Goal: Task Accomplishment & Management: Complete application form

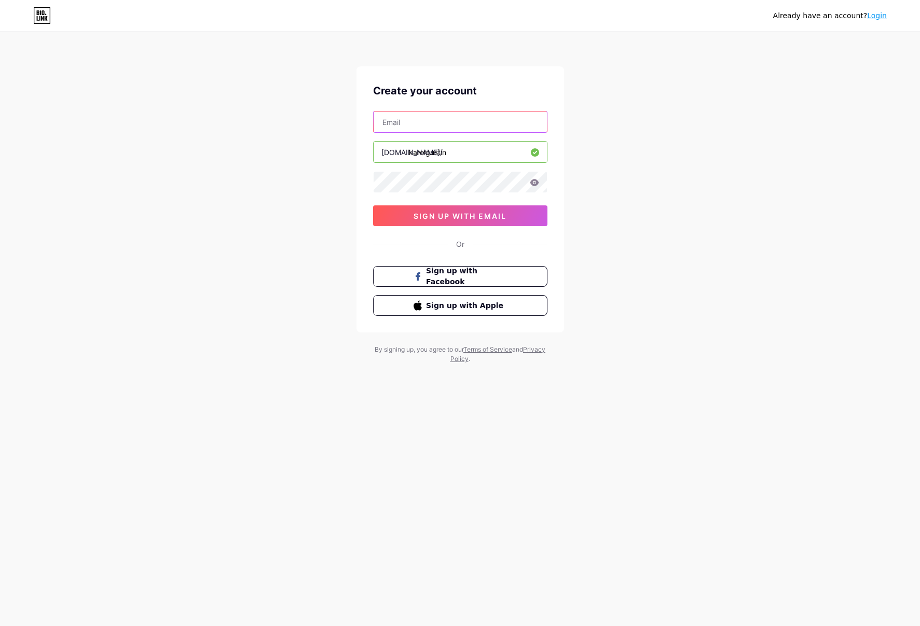
click at [441, 123] on input "text" at bounding box center [460, 122] width 173 height 21
type input "[EMAIL_ADDRESS][DOMAIN_NAME]"
click at [479, 210] on button "sign up with email" at bounding box center [460, 215] width 174 height 21
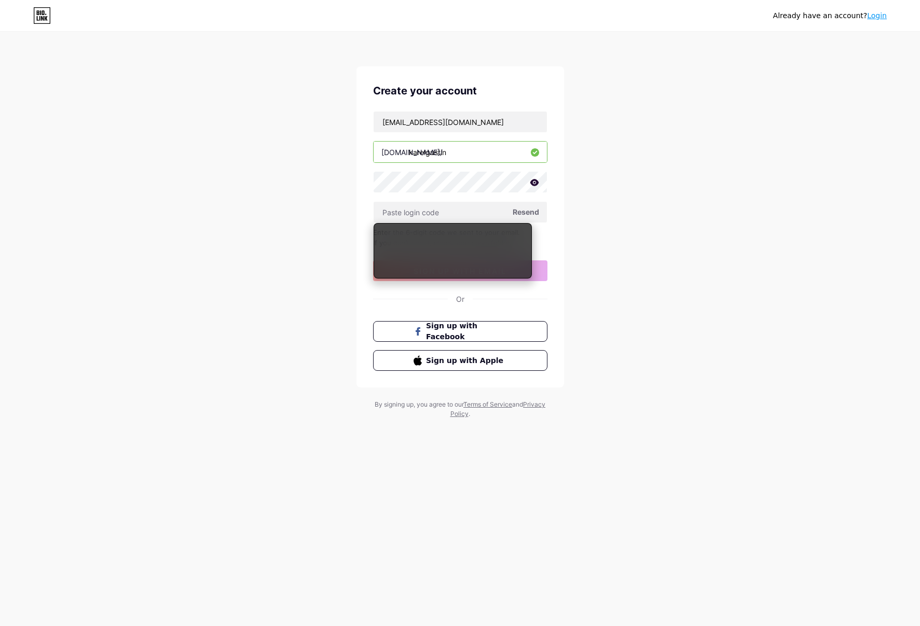
click at [754, 273] on div "Already have an account? Login Create your account [EMAIL_ADDRESS][DOMAIN_NAME]…" at bounding box center [460, 226] width 920 height 452
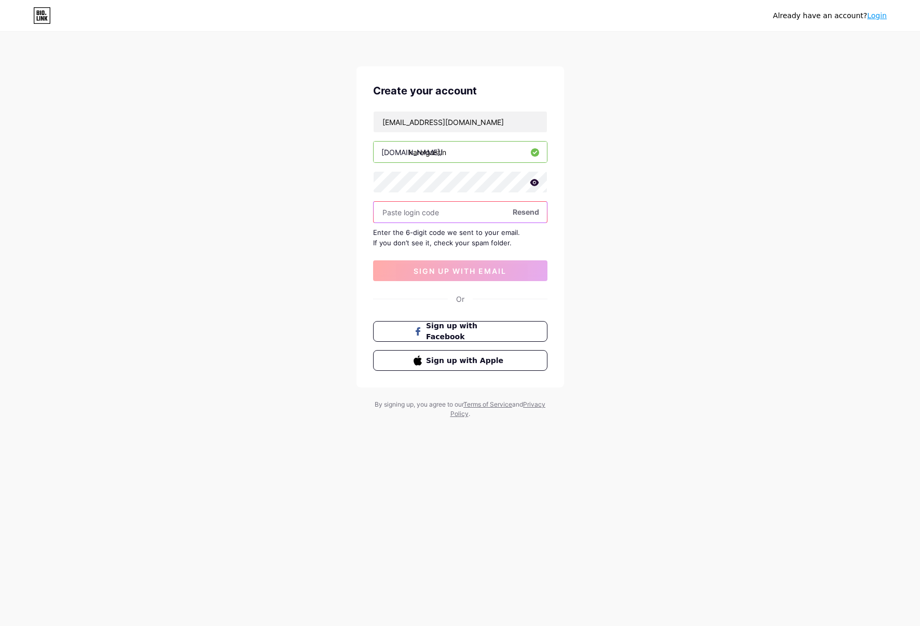
click at [422, 208] on input "text" at bounding box center [460, 212] width 173 height 21
paste input "976528"
type input "976528"
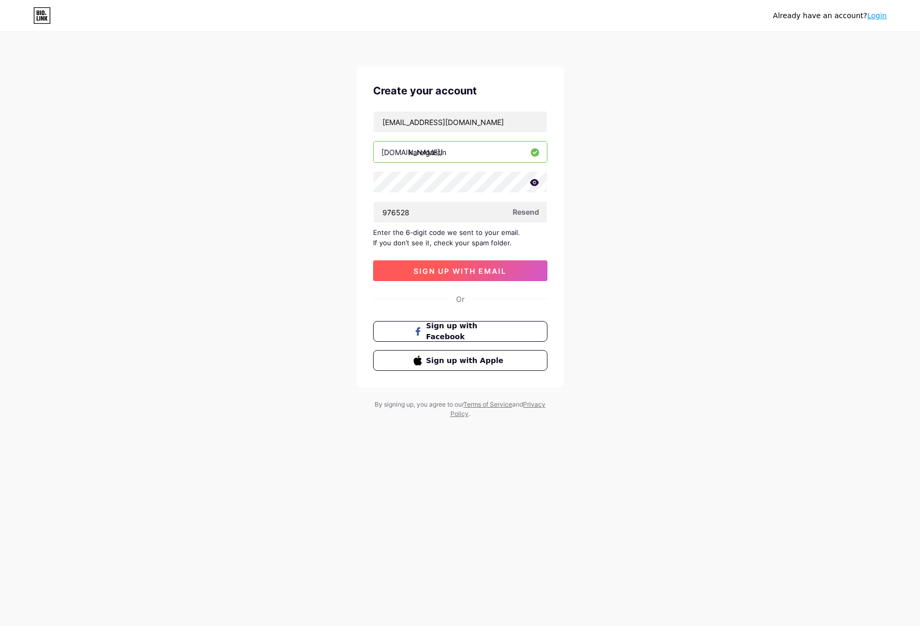
click at [502, 267] on span "sign up with email" at bounding box center [460, 271] width 93 height 9
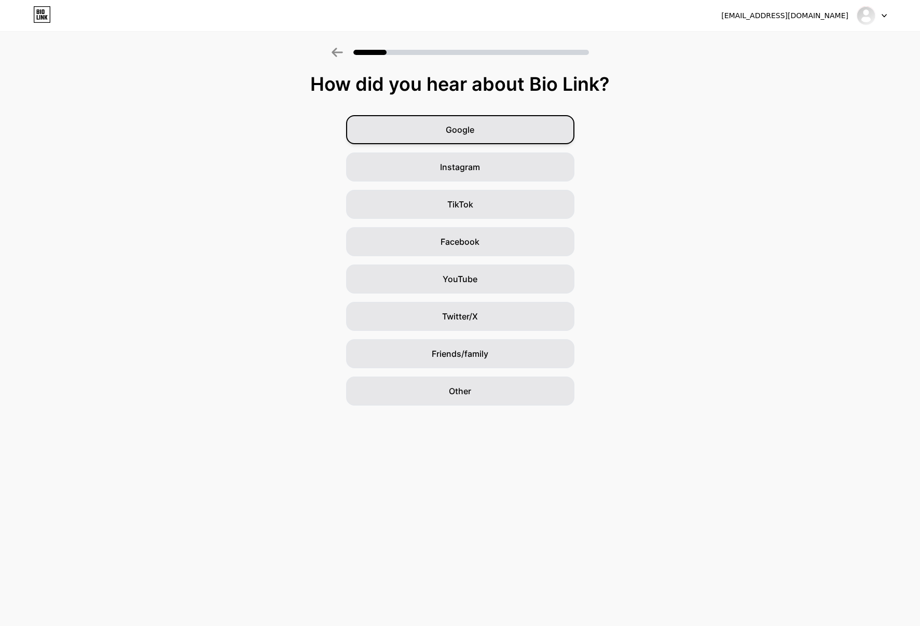
click at [466, 117] on div "Google" at bounding box center [460, 129] width 228 height 29
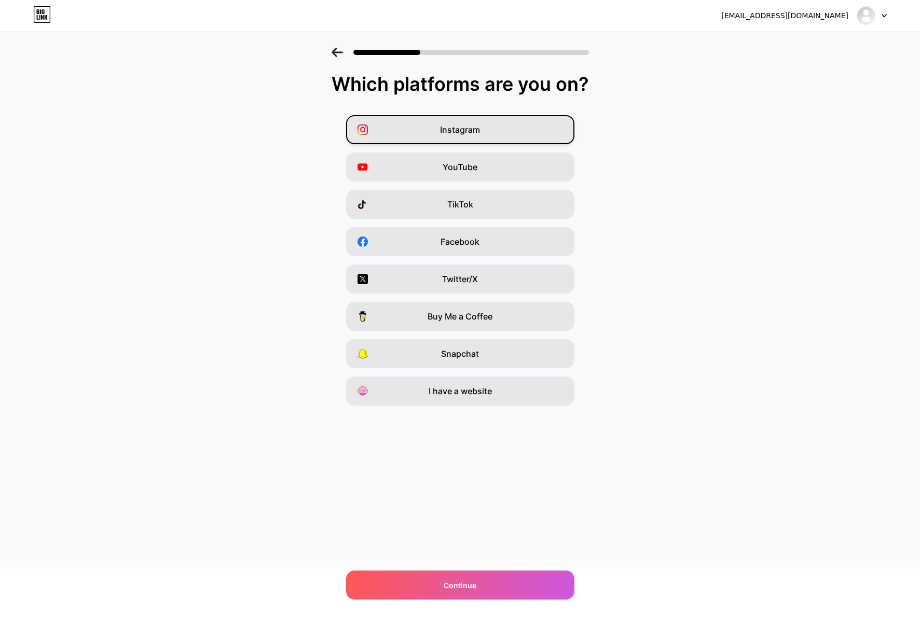
click at [476, 136] on div "Instagram" at bounding box center [460, 129] width 228 height 29
drag, startPoint x: 476, startPoint y: 156, endPoint x: 474, endPoint y: 190, distance: 34.3
click at [476, 157] on div "YouTube" at bounding box center [460, 167] width 228 height 29
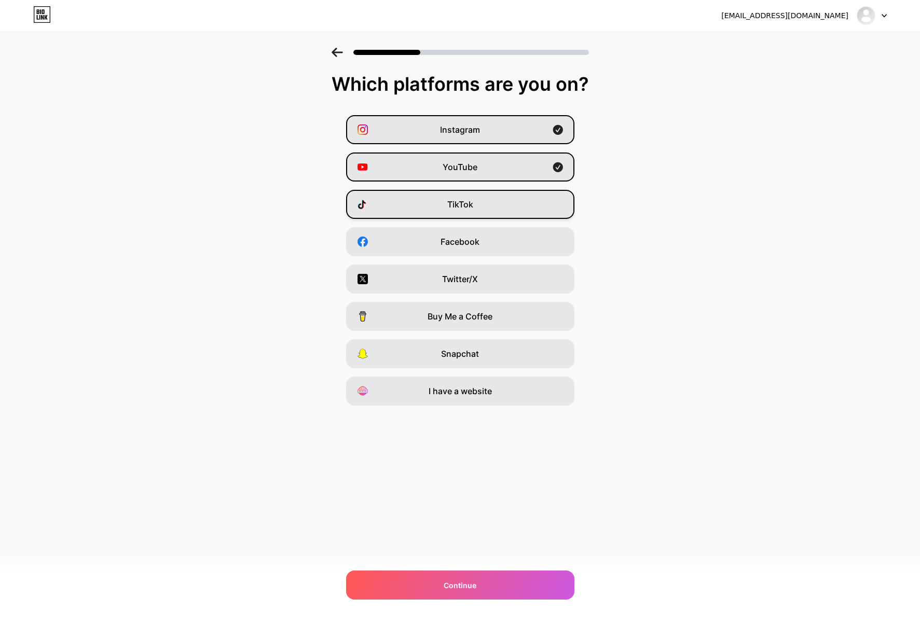
click at [483, 208] on div "TikTok" at bounding box center [460, 204] width 228 height 29
click at [475, 241] on span "Facebook" at bounding box center [460, 242] width 39 height 12
click at [470, 392] on span "I have a website" at bounding box center [460, 391] width 63 height 12
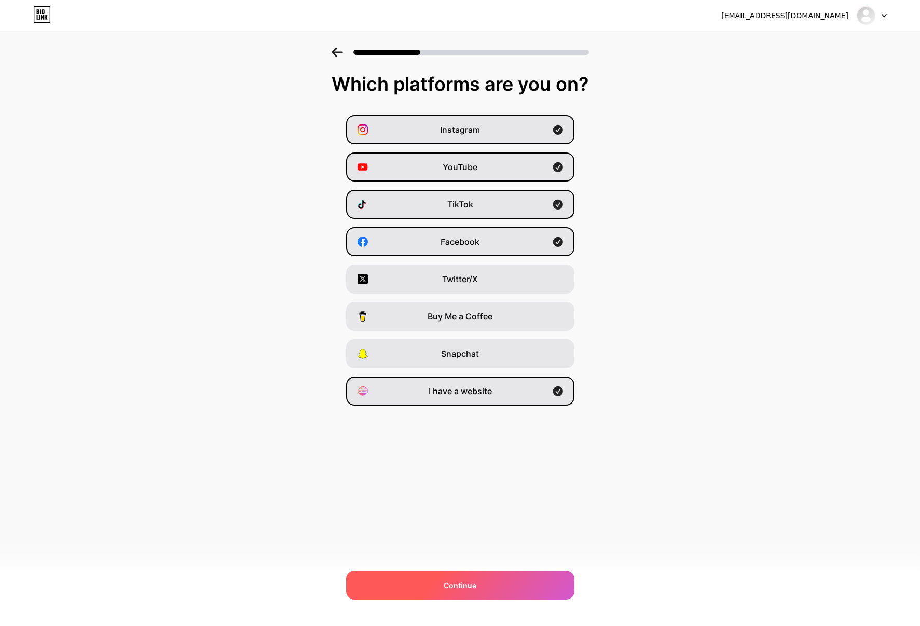
click at [547, 588] on div "Continue" at bounding box center [460, 585] width 228 height 29
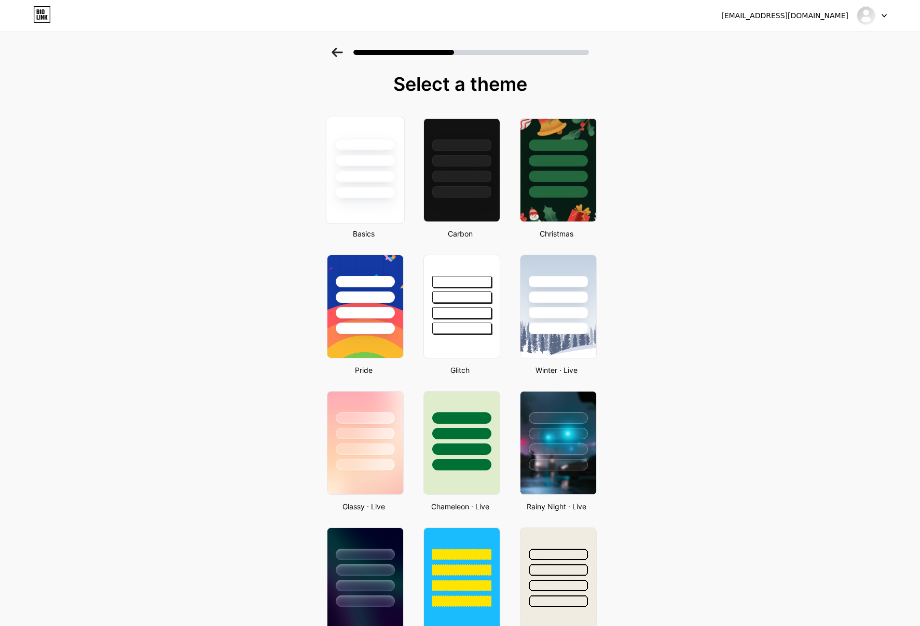
click at [383, 173] on div at bounding box center [365, 177] width 61 height 12
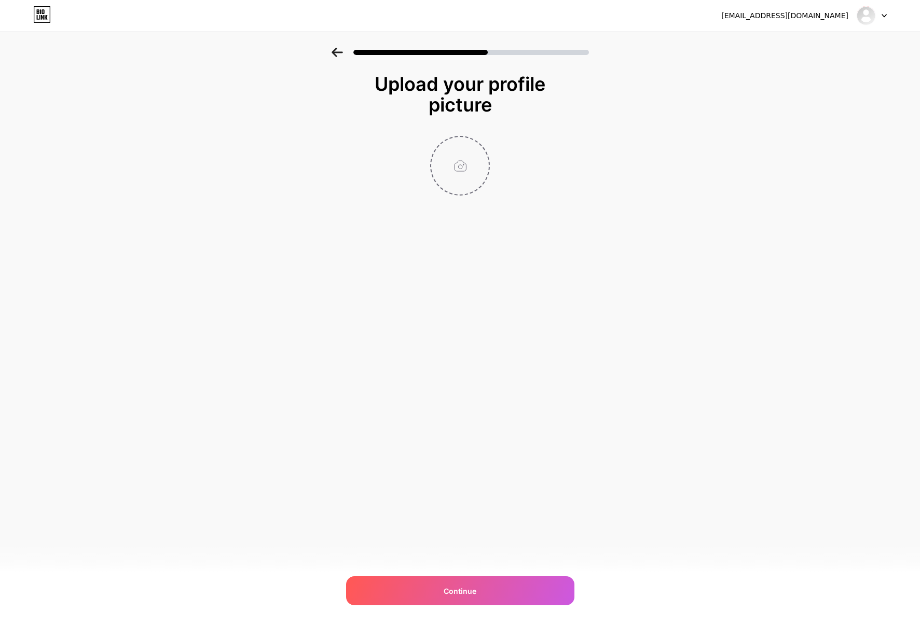
click at [463, 188] on input "file" at bounding box center [460, 166] width 58 height 58
type input "C:\fakepath\Untitled_Artwork 4.png"
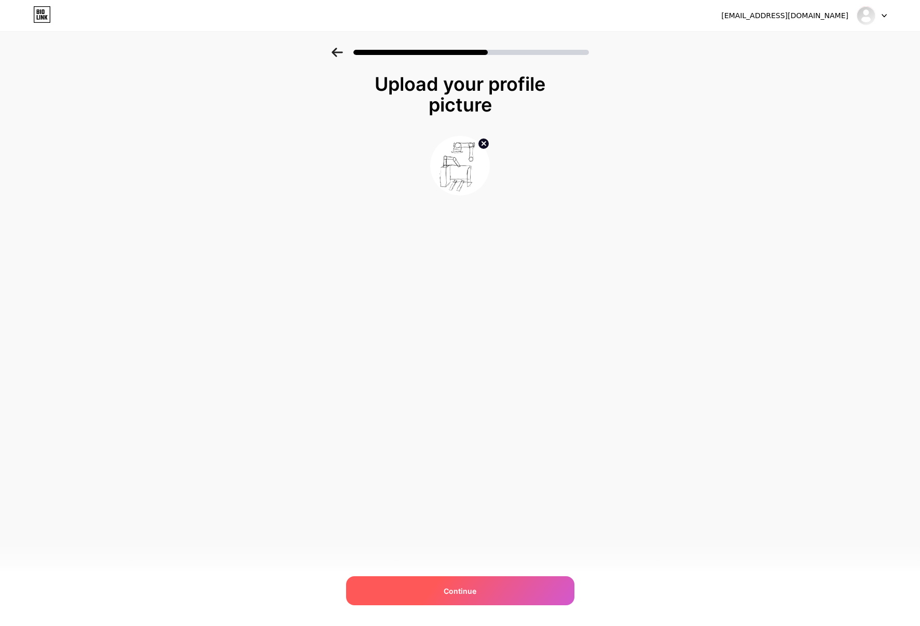
click at [463, 593] on span "Continue" at bounding box center [460, 591] width 33 height 11
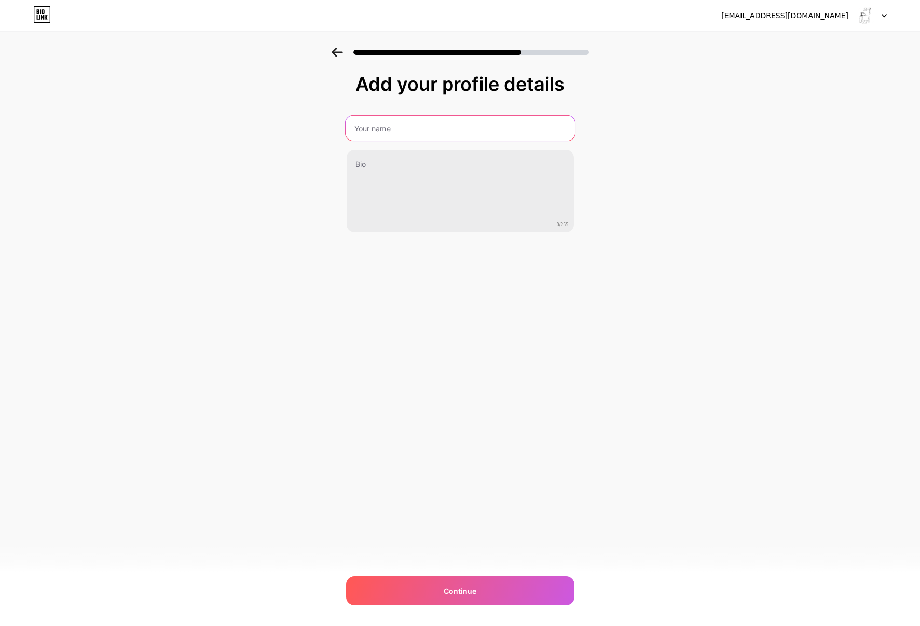
click at [428, 128] on input "text" at bounding box center [459, 128] width 229 height 25
type input "[PERSON_NAME]"
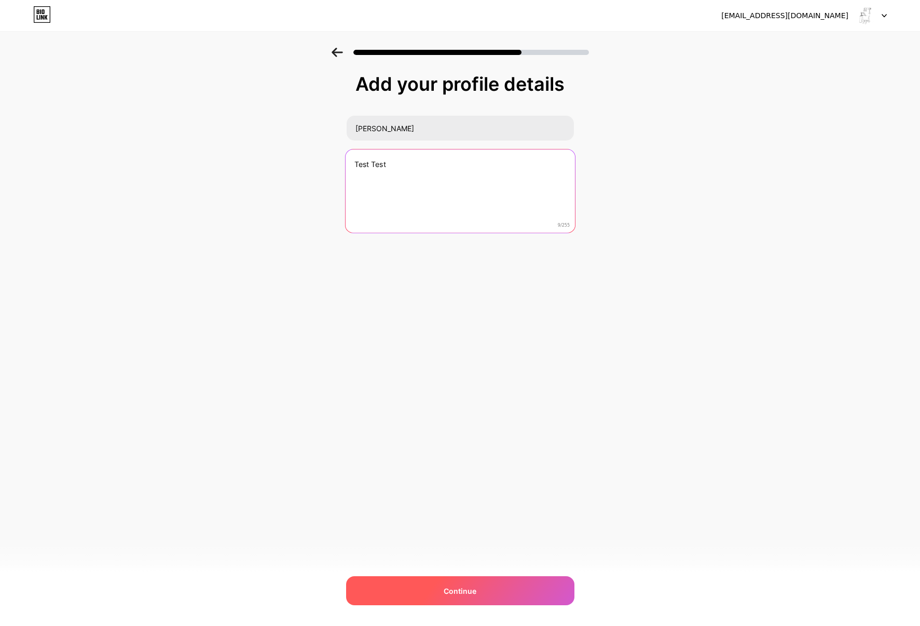
type textarea "Test Test"
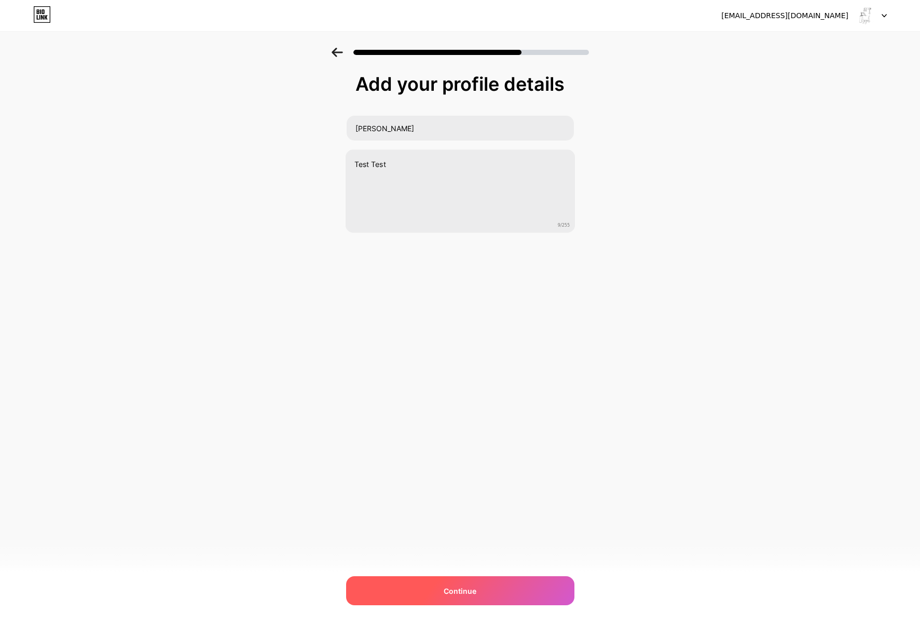
click at [490, 580] on div "Continue" at bounding box center [460, 590] width 228 height 29
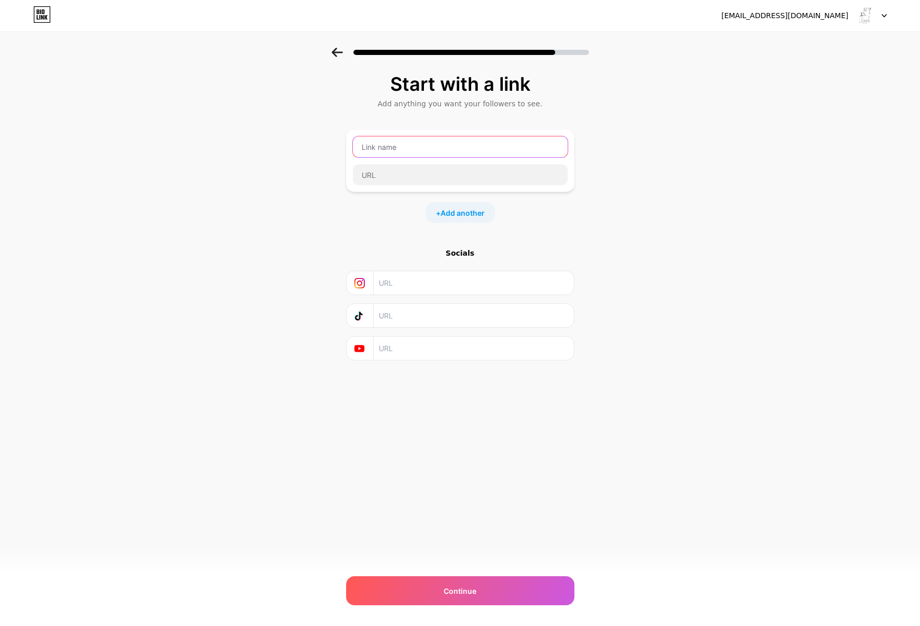
click at [416, 148] on input "text" at bounding box center [460, 146] width 215 height 21
type input "Bio link"
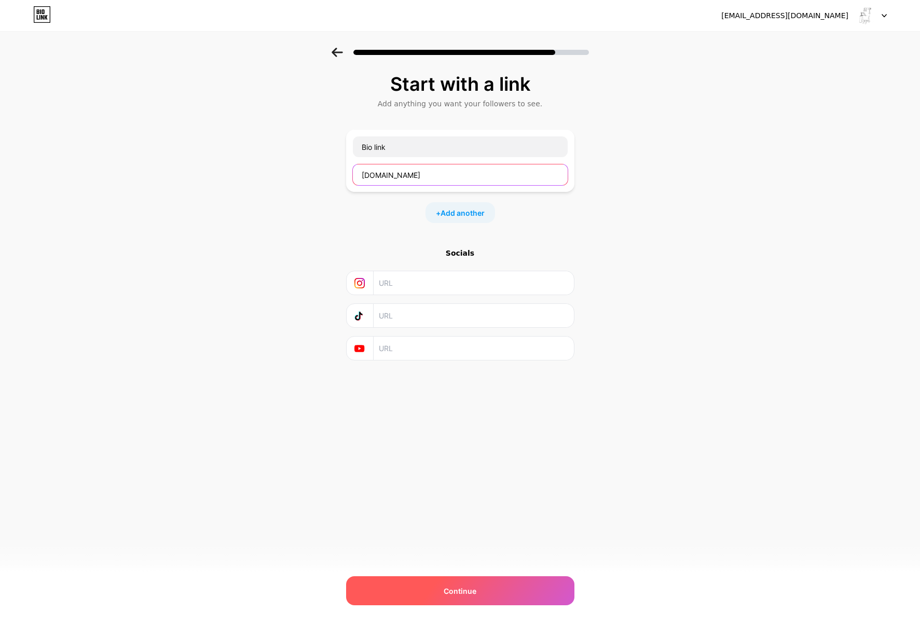
type input "[DOMAIN_NAME]"
click at [487, 601] on div "Continue" at bounding box center [460, 590] width 228 height 29
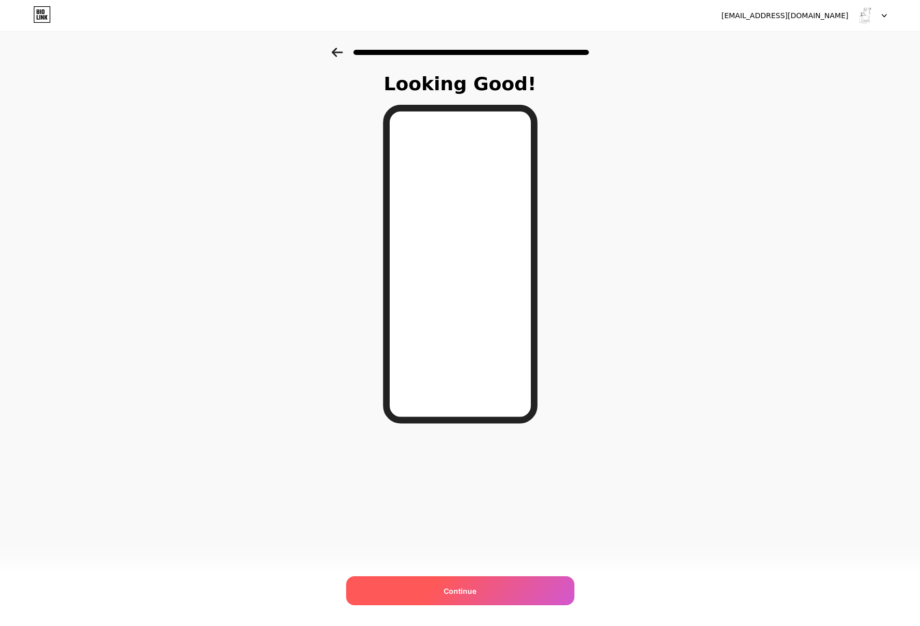
click at [483, 580] on div "Continue" at bounding box center [460, 590] width 228 height 29
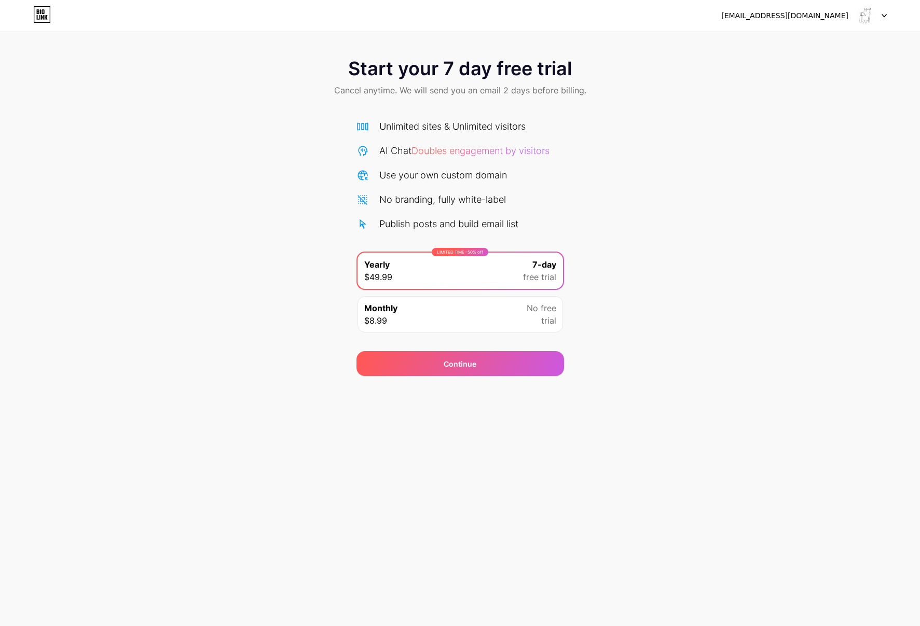
click at [481, 319] on div "Monthly $8.99 No free trial" at bounding box center [459, 314] width 205 height 36
click at [51, 16] on div "[EMAIL_ADDRESS][DOMAIN_NAME] Logout" at bounding box center [460, 15] width 920 height 19
drag, startPoint x: 39, startPoint y: 21, endPoint x: 36, endPoint y: 30, distance: 9.2
click at [39, 21] on icon at bounding box center [42, 14] width 18 height 17
